Goal: Task Accomplishment & Management: Manage account settings

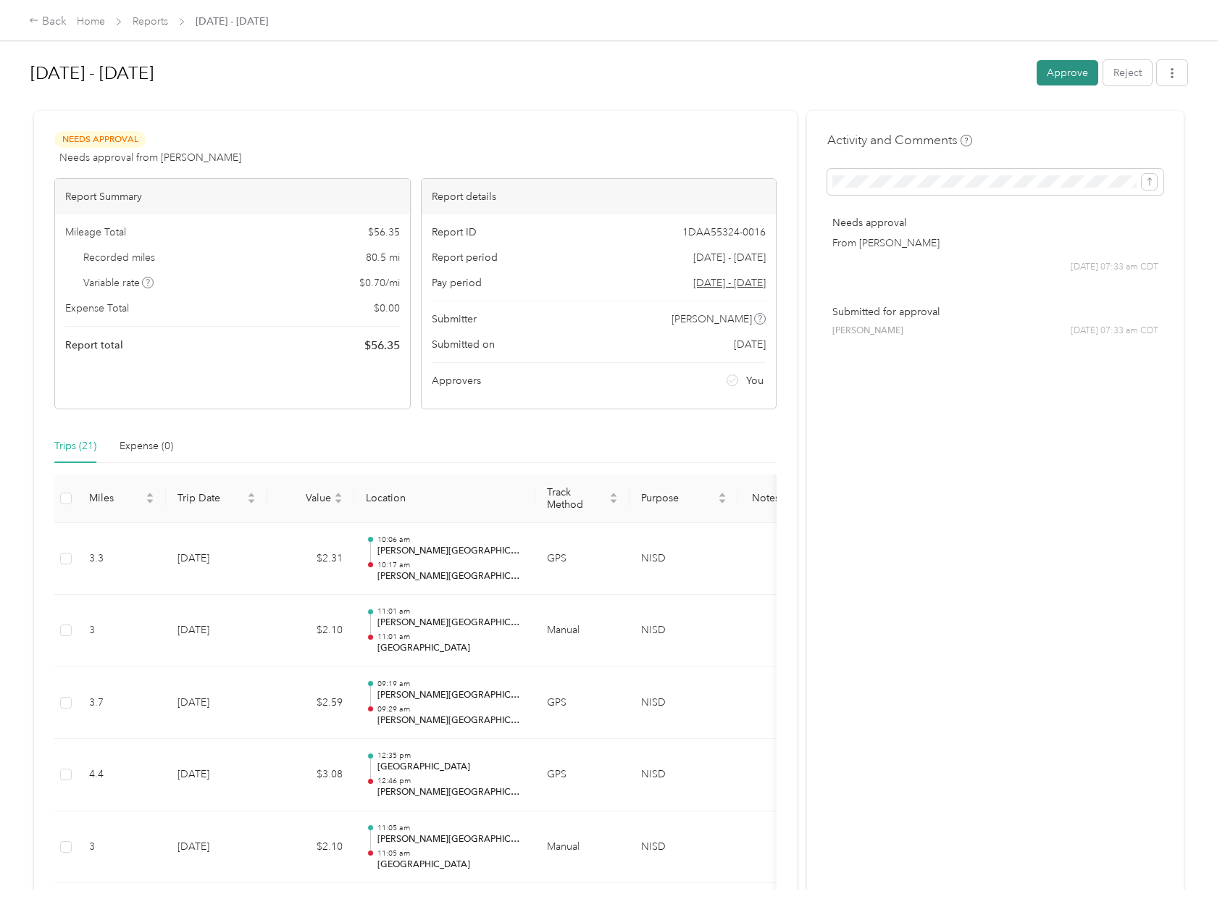
click at [1054, 74] on button "Approve" at bounding box center [1067, 72] width 62 height 25
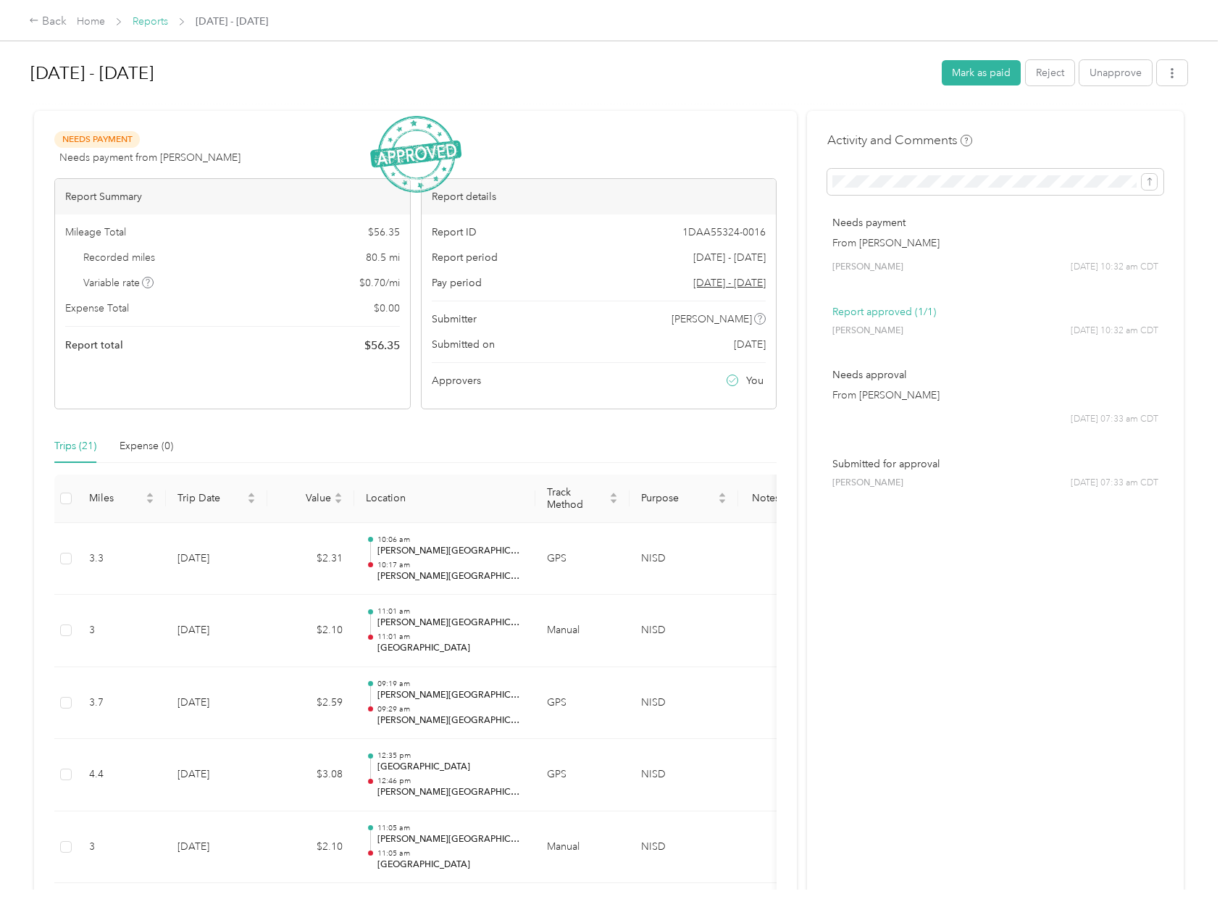
click at [151, 20] on link "Reports" at bounding box center [150, 21] width 35 height 12
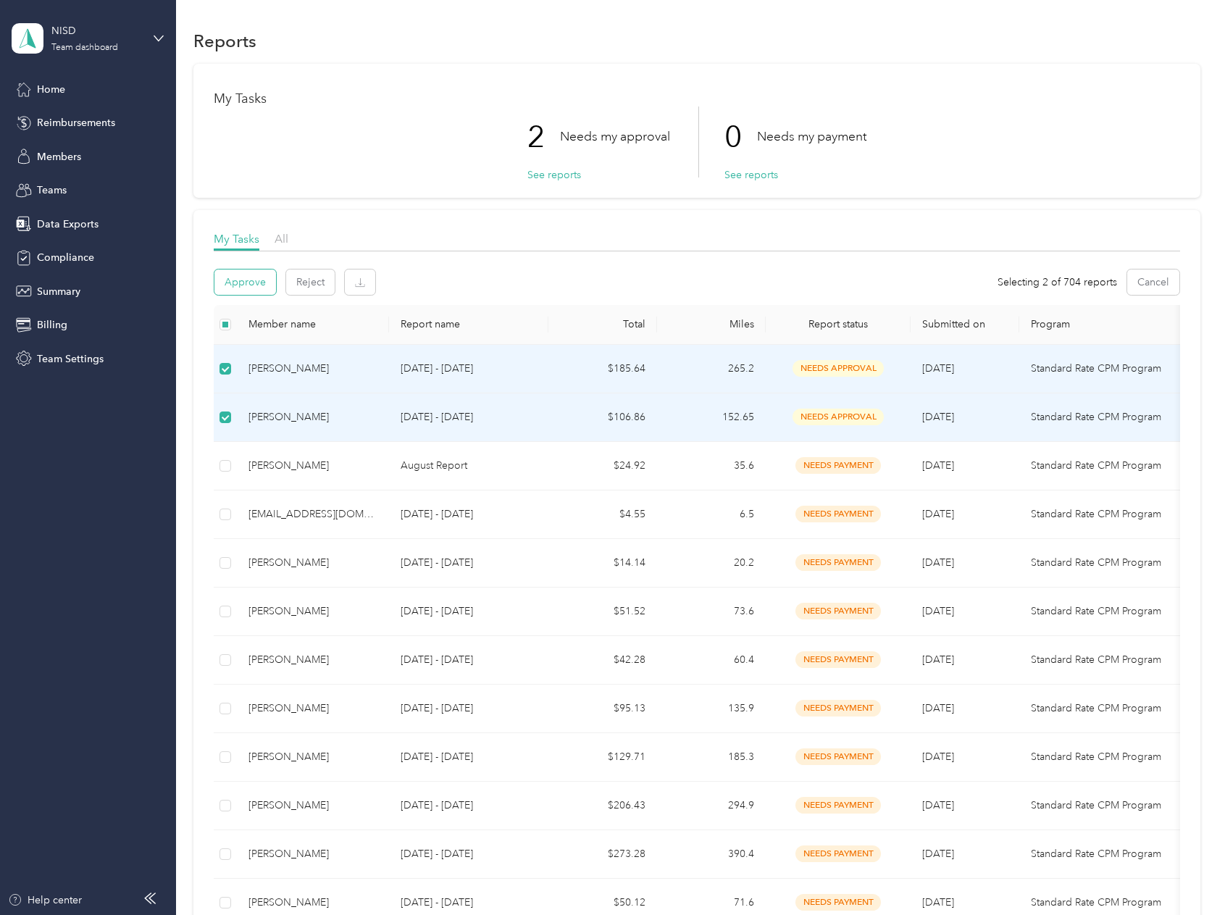
click at [252, 279] on button "Approve" at bounding box center [245, 281] width 62 height 25
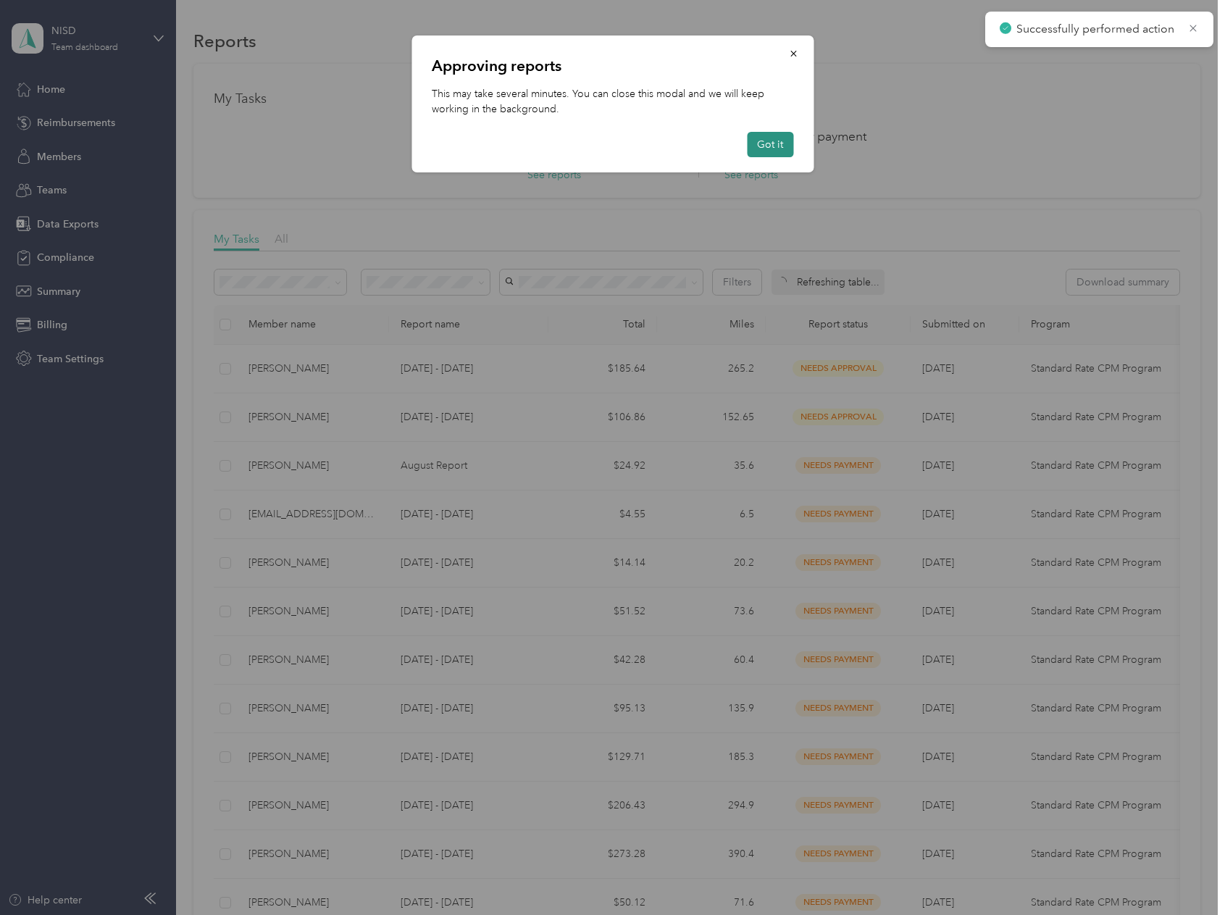
click at [772, 148] on button "Got it" at bounding box center [770, 144] width 46 height 25
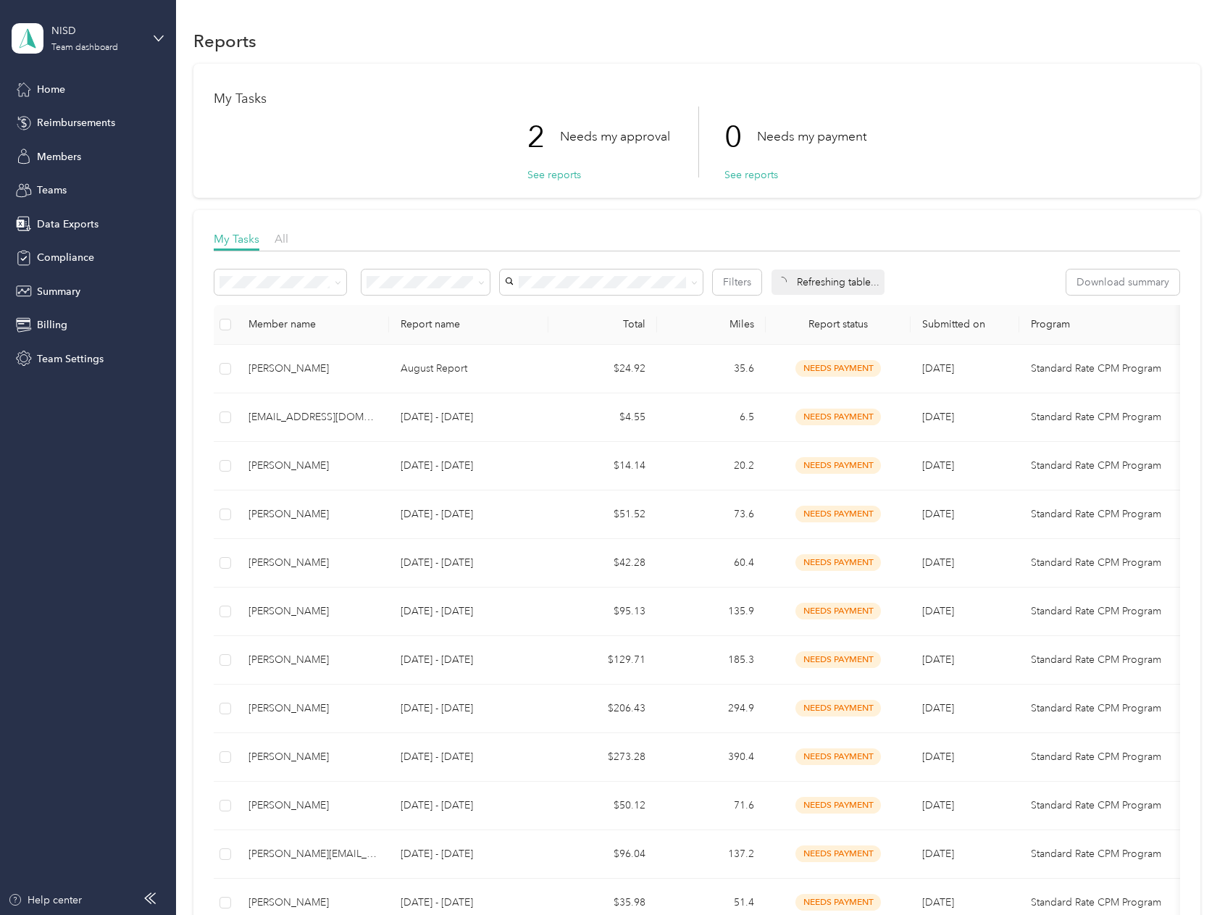
click at [883, 76] on div "My Tasks 2 Needs my approval See reports 0 Needs my payment See reports" at bounding box center [696, 131] width 1006 height 134
click at [941, 81] on div "My Tasks 2 Needs my approval See reports 0 Needs my payment See reports" at bounding box center [696, 131] width 1006 height 134
click at [540, 169] on button "See reports" at bounding box center [554, 174] width 54 height 15
